Goal: Task Accomplishment & Management: Manage account settings

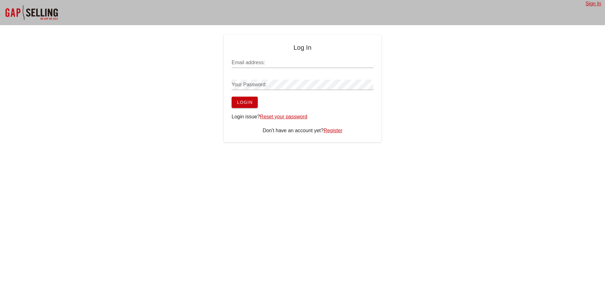
click at [273, 117] on link "Reset your password" at bounding box center [283, 116] width 47 height 5
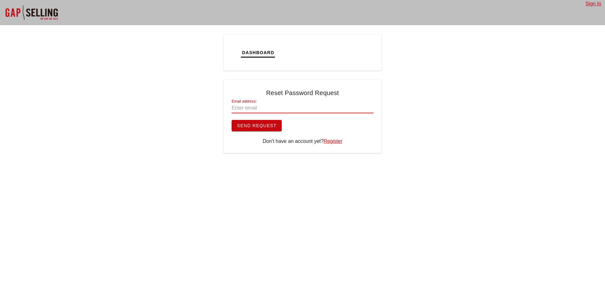
click at [267, 109] on input "Email address:" at bounding box center [303, 108] width 142 height 10
type input "mat.m@ramaccess.ca"
